Goal: Task Accomplishment & Management: Use online tool/utility

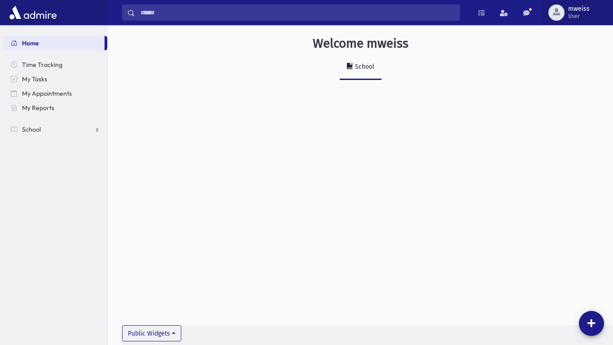
click at [586, 5] on span "mweiss" at bounding box center [579, 8] width 22 height 7
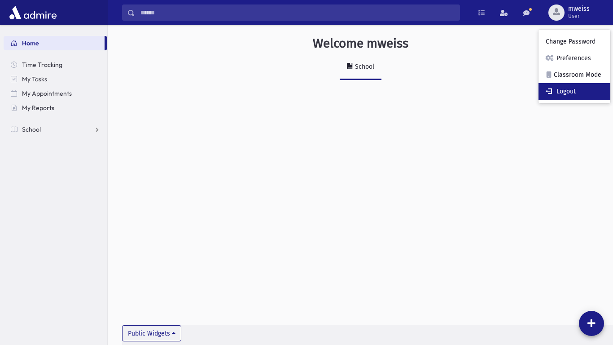
click at [546, 92] on span at bounding box center [550, 90] width 9 height 6
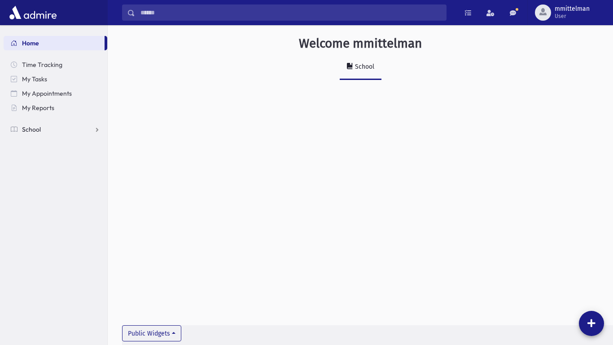
click at [30, 128] on span "School" at bounding box center [31, 129] width 19 height 8
click at [33, 157] on span "Attendance" at bounding box center [43, 158] width 33 height 8
click at [39, 171] on span "Entry" at bounding box center [41, 172] width 15 height 8
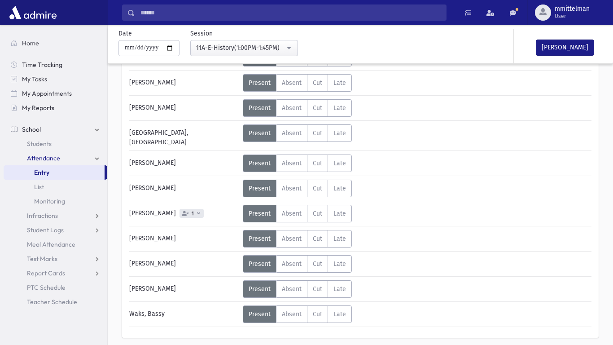
scroll to position [319, 0]
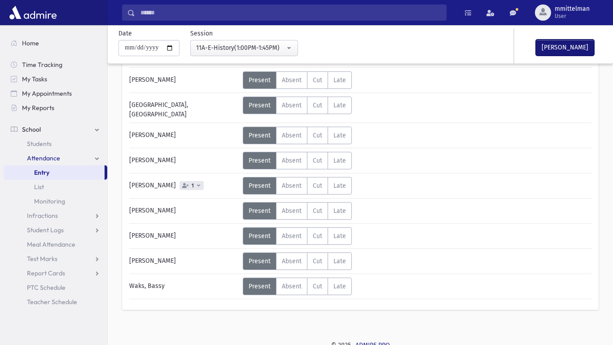
click at [565, 50] on button "[PERSON_NAME]" at bounding box center [565, 47] width 58 height 16
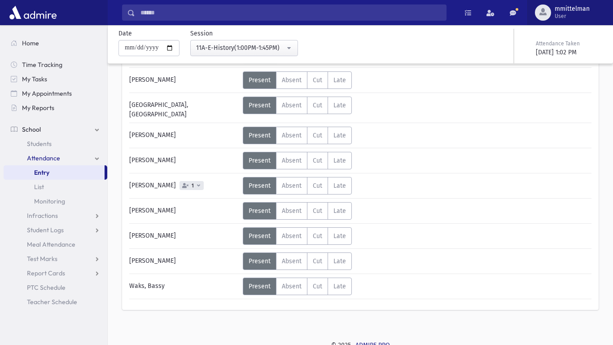
click at [584, 5] on span "mmittelman" at bounding box center [571, 8] width 35 height 7
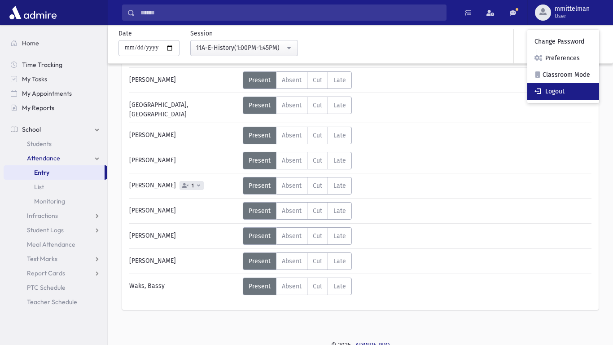
click at [559, 85] on link "Logout" at bounding box center [563, 91] width 72 height 17
